Goal: Transaction & Acquisition: Purchase product/service

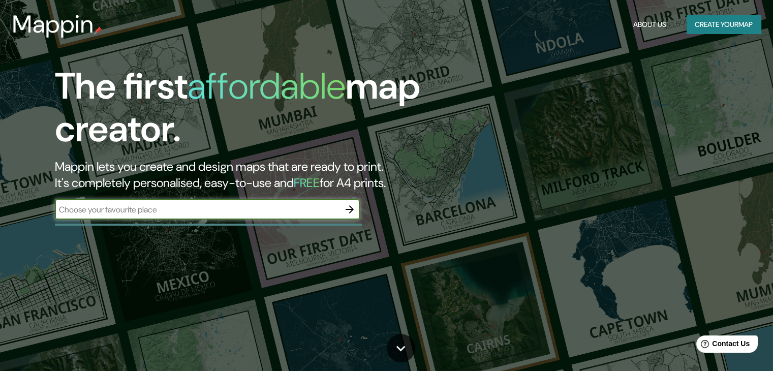
click at [243, 208] on input "text" at bounding box center [197, 210] width 285 height 12
type input "[GEOGRAPHIC_DATA]"
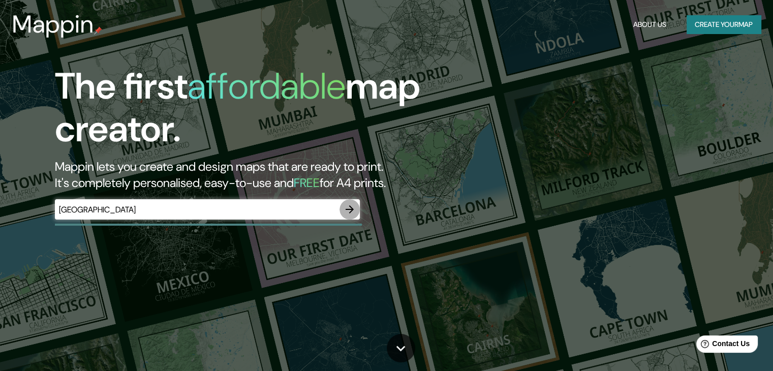
click at [342, 214] on button "button" at bounding box center [350, 209] width 20 height 20
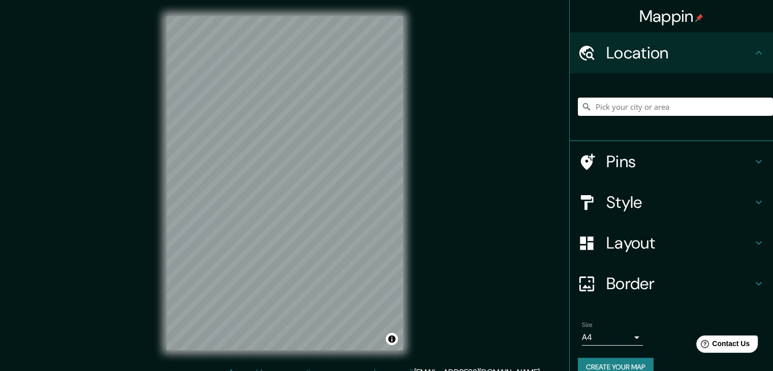
click at [633, 105] on input "Pick your city or area" at bounding box center [675, 107] width 195 height 18
type input "n"
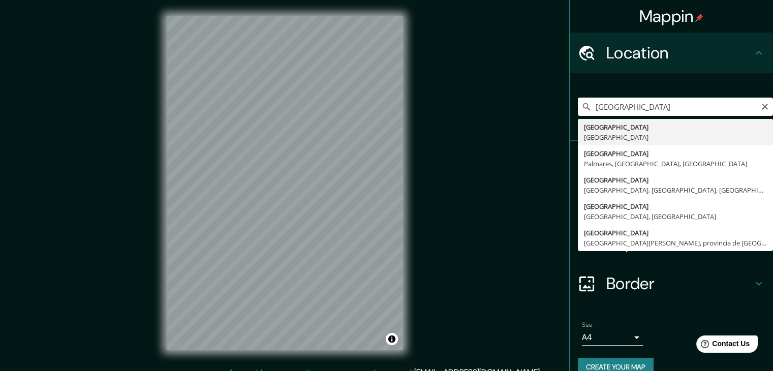
type input "[GEOGRAPHIC_DATA], [GEOGRAPHIC_DATA]"
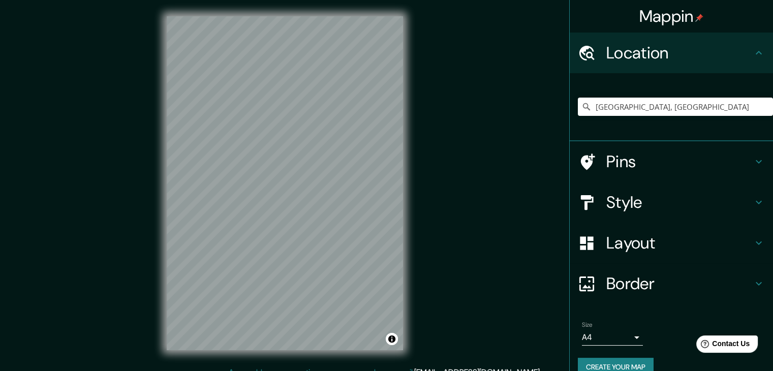
click at [616, 339] on body "Mappin Location [GEOGRAPHIC_DATA], [GEOGRAPHIC_DATA] Pins Style Layout Border C…" at bounding box center [386, 185] width 773 height 371
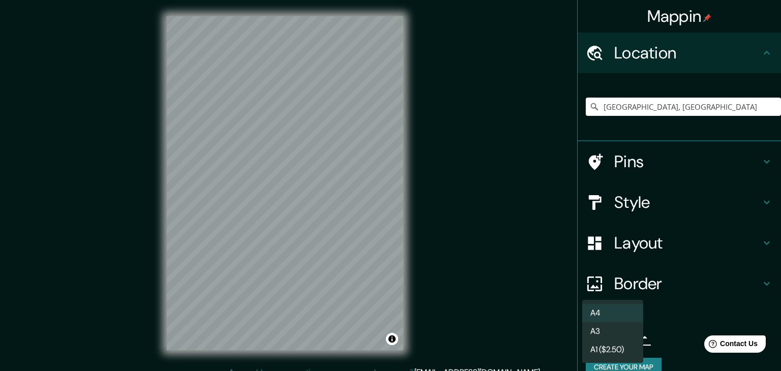
click at [593, 331] on li "A3" at bounding box center [612, 331] width 61 height 18
type input "a4"
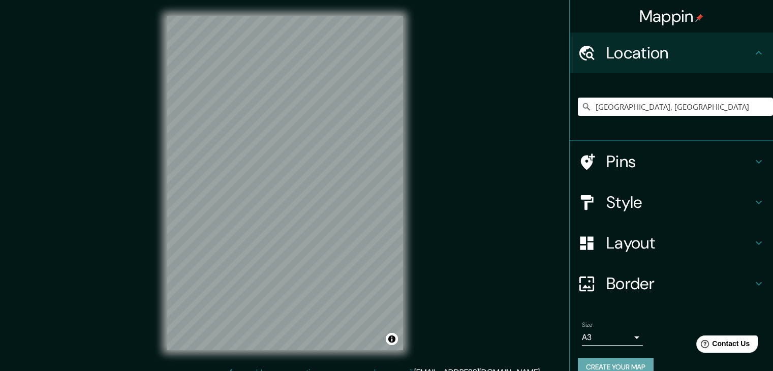
click at [610, 363] on button "Create your map" at bounding box center [616, 367] width 76 height 19
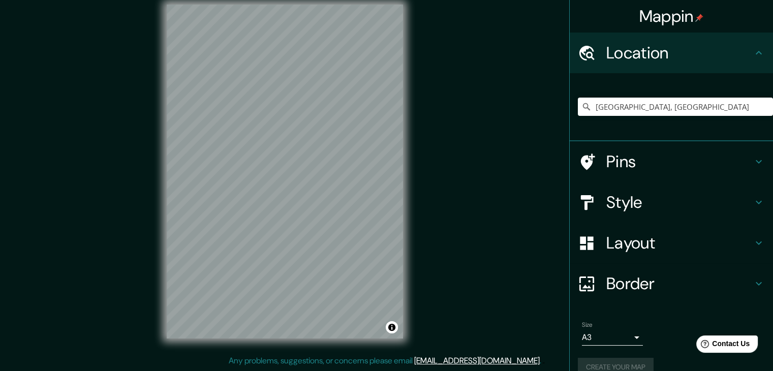
scroll to position [17, 0]
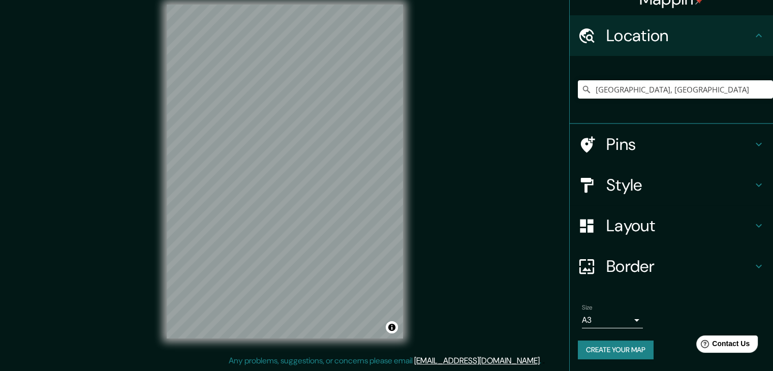
click at [628, 344] on button "Create your map" at bounding box center [616, 350] width 76 height 19
